Goal: Information Seeking & Learning: Learn about a topic

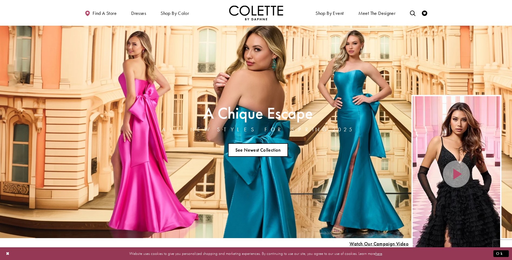
click at [256, 147] on link "See Newest Collection" at bounding box center [258, 149] width 60 height 13
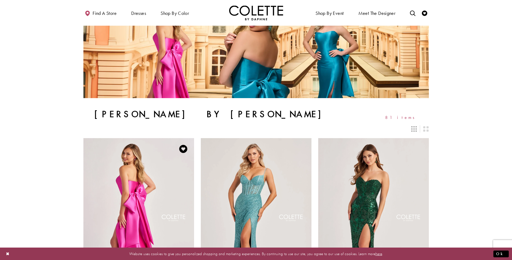
scroll to position [81, 0]
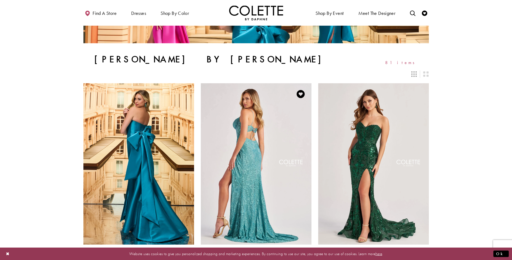
click at [279, 139] on img "Visit Colette by Daphne Style No. CL8405 Page" at bounding box center [256, 163] width 111 height 161
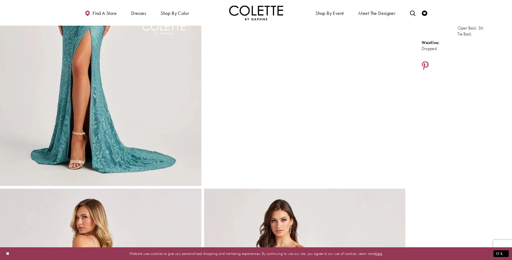
scroll to position [54, 0]
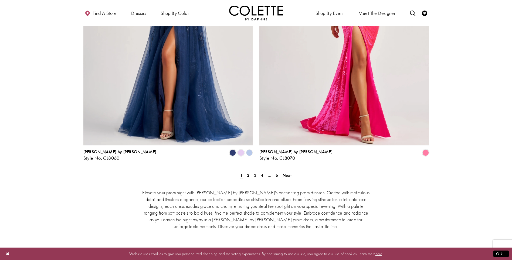
scroll to position [1106, 0]
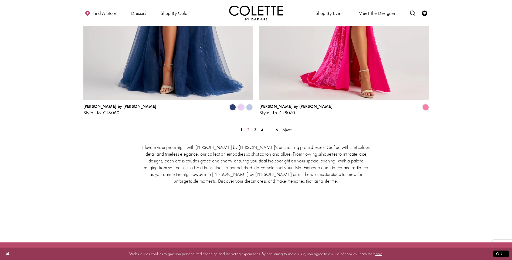
click at [248, 127] on span "2" at bounding box center [248, 130] width 2 height 6
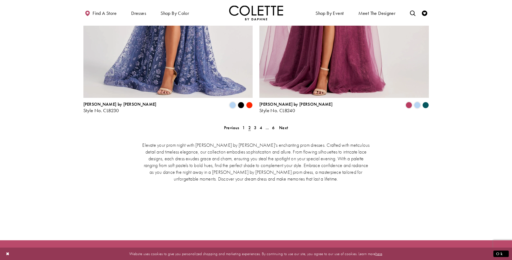
scroll to position [1109, 0]
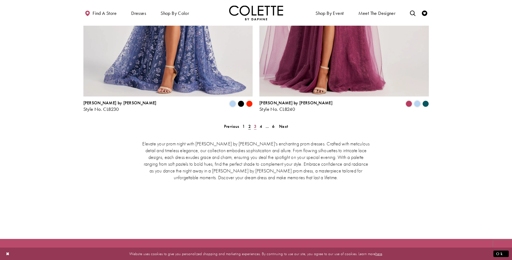
click at [256, 123] on span "3" at bounding box center [255, 126] width 2 height 6
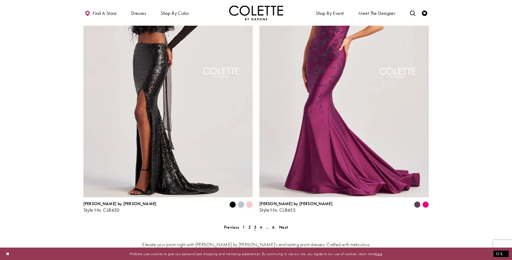
scroll to position [1029, 0]
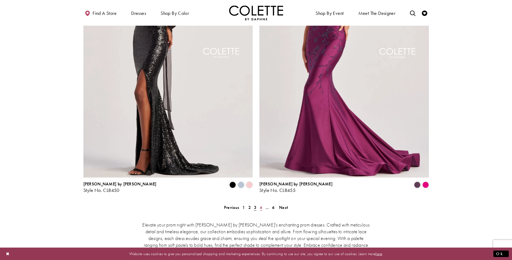
click at [261, 204] on span "4" at bounding box center [261, 207] width 2 height 6
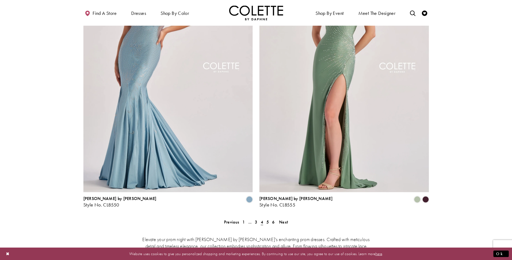
scroll to position [1083, 0]
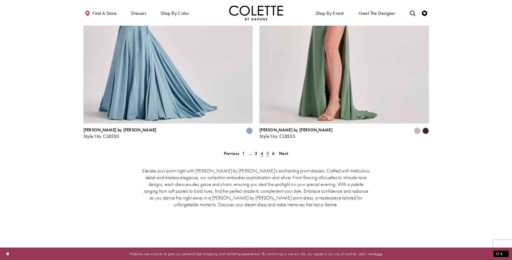
click at [269, 149] on link "5" at bounding box center [268, 153] width 6 height 8
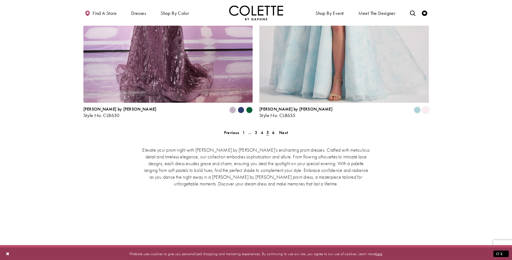
scroll to position [1109, 0]
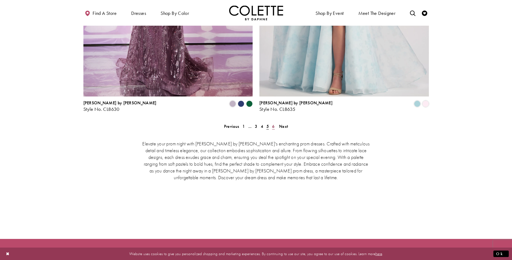
click at [272, 123] on span "6" at bounding box center [273, 126] width 2 height 6
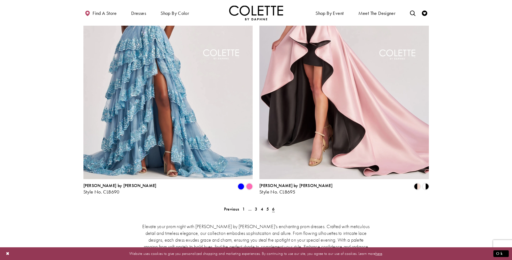
scroll to position [840, 0]
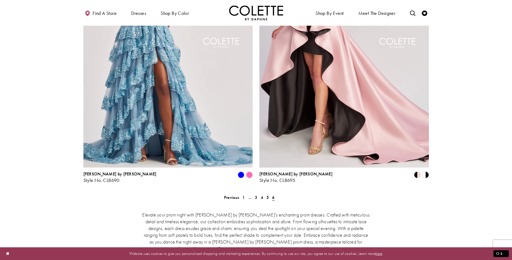
click at [274, 194] on span "6" at bounding box center [273, 197] width 2 height 6
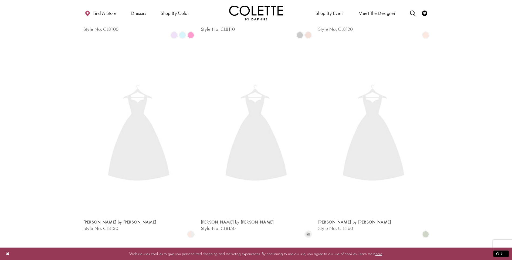
scroll to position [138, 0]
